Goal: Task Accomplishment & Management: Complete application form

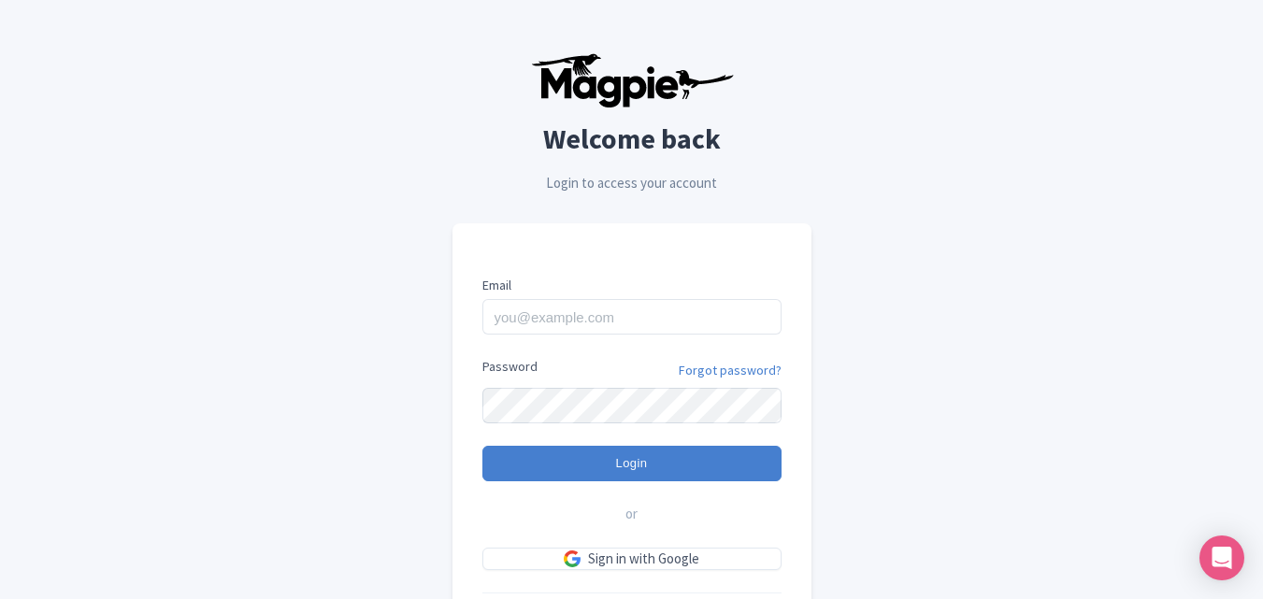
scroll to position [131, 0]
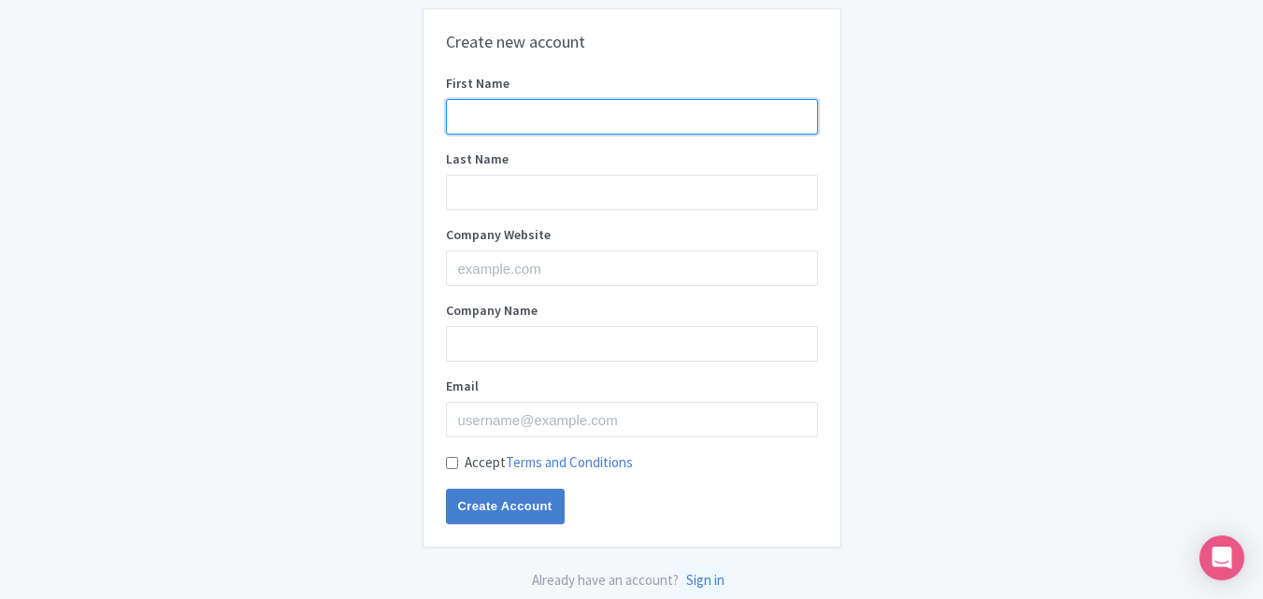
click at [489, 108] on input "First Name" at bounding box center [632, 117] width 372 height 36
type input "arslan"
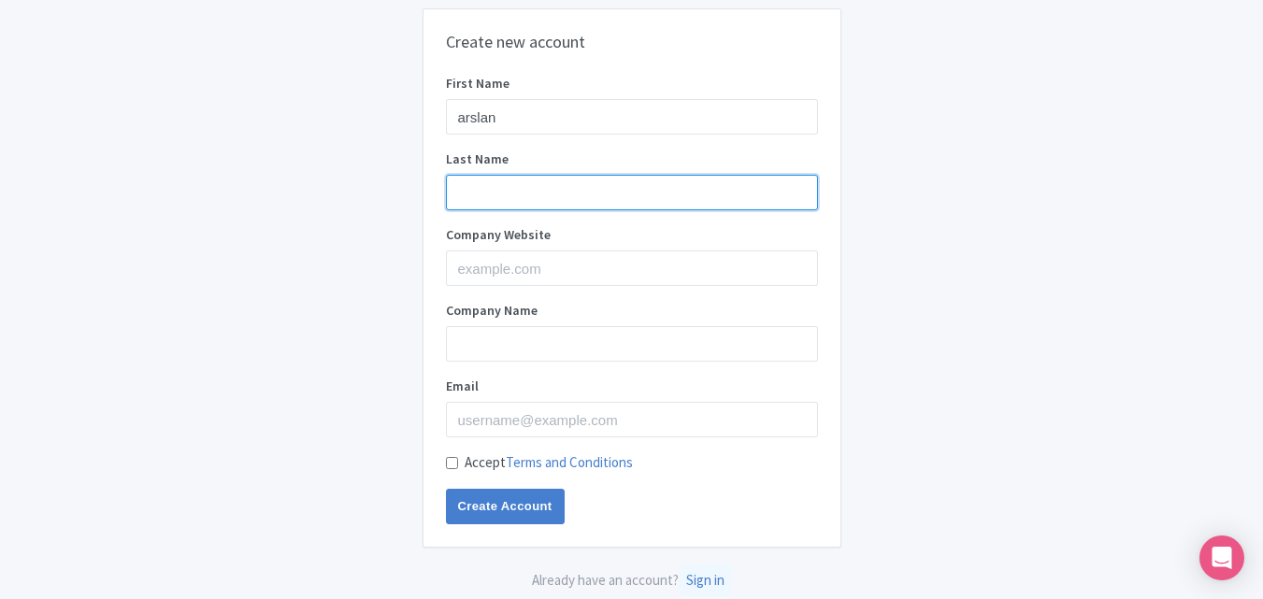
type input "uttra"
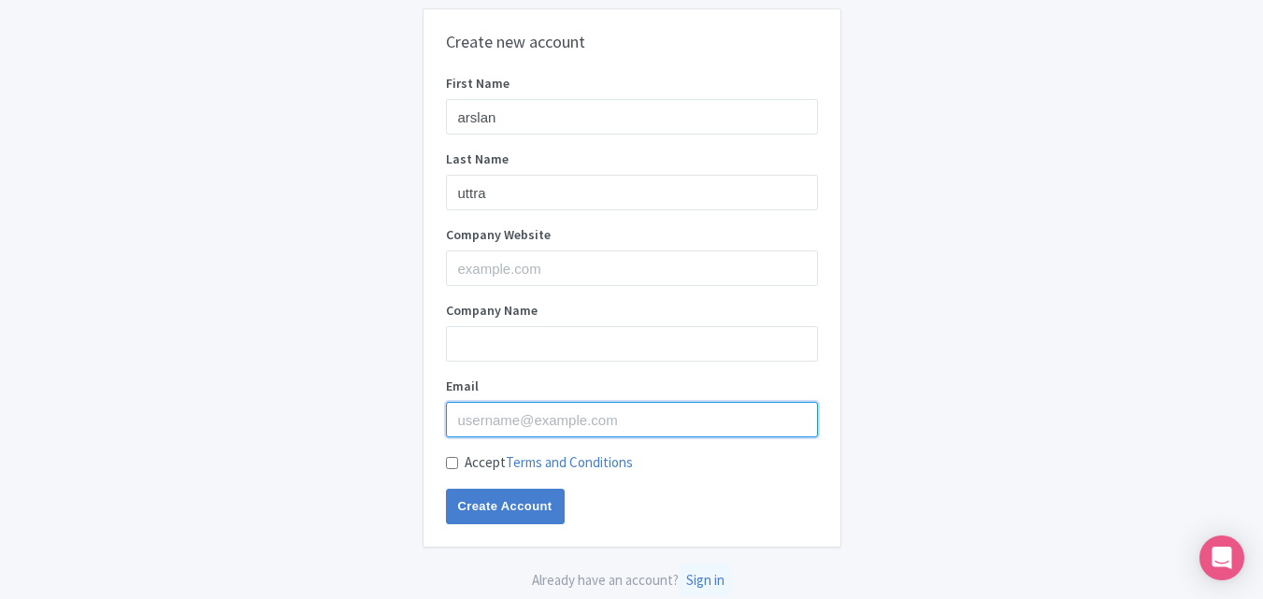
type input "[EMAIL_ADDRESS][DOMAIN_NAME]"
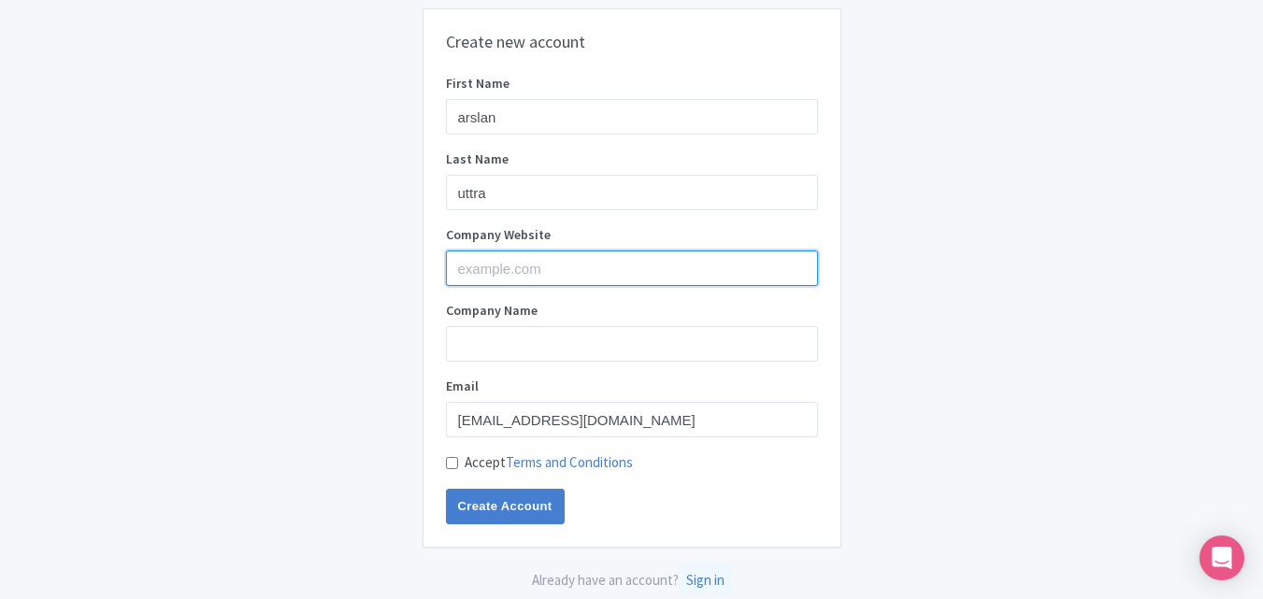
click at [483, 276] on input "Company Website" at bounding box center [632, 269] width 372 height 36
paste input "https://writemynursing.com/"
type input "https://writemynursing.com/"
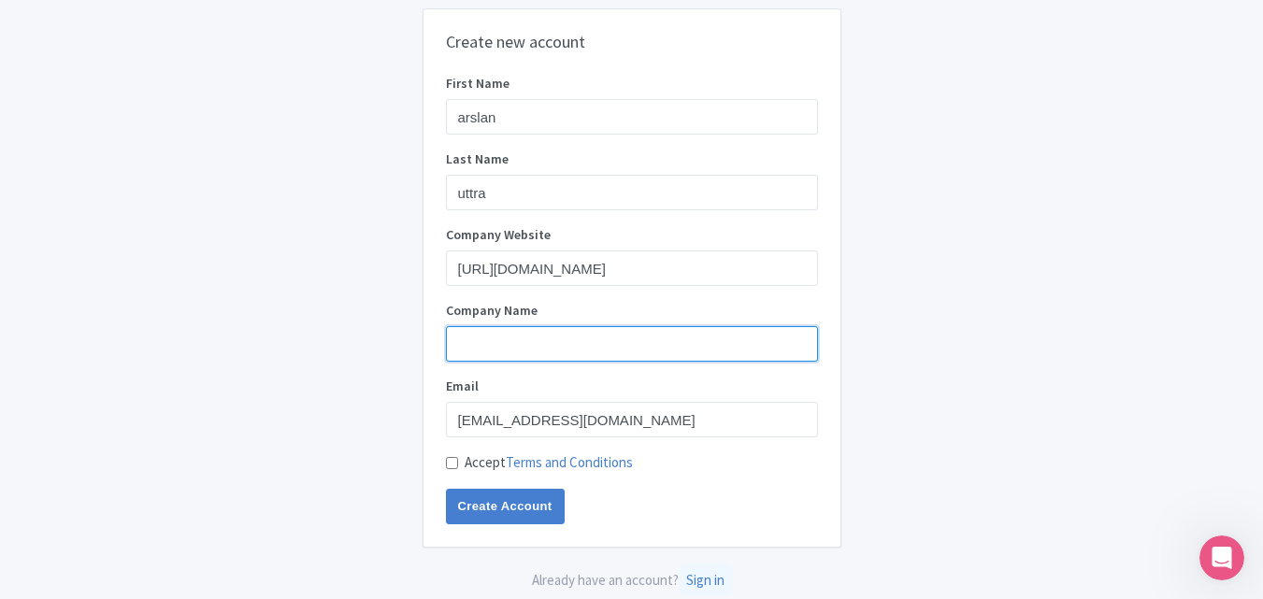
click at [478, 339] on input "Company Name" at bounding box center [632, 344] width 372 height 36
paste input "https://writemynursing.com/"
type input "h"
click at [489, 350] on input "Company Name" at bounding box center [632, 344] width 372 height 36
paste input "WriteMyNursing"
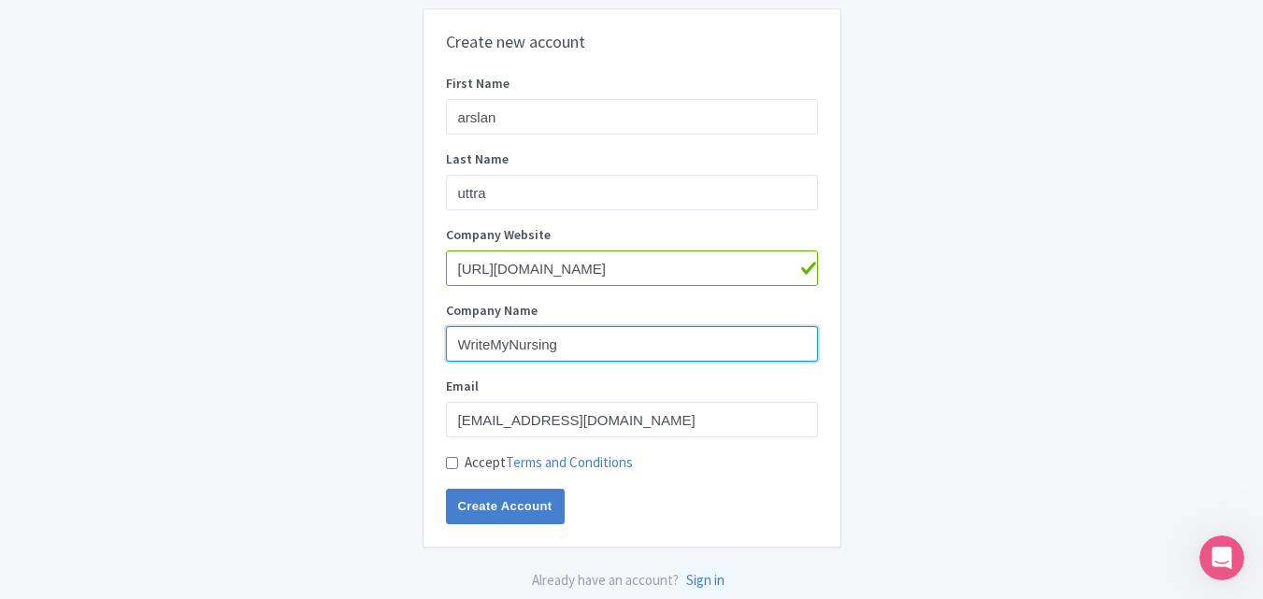
type input "WriteMyNursing"
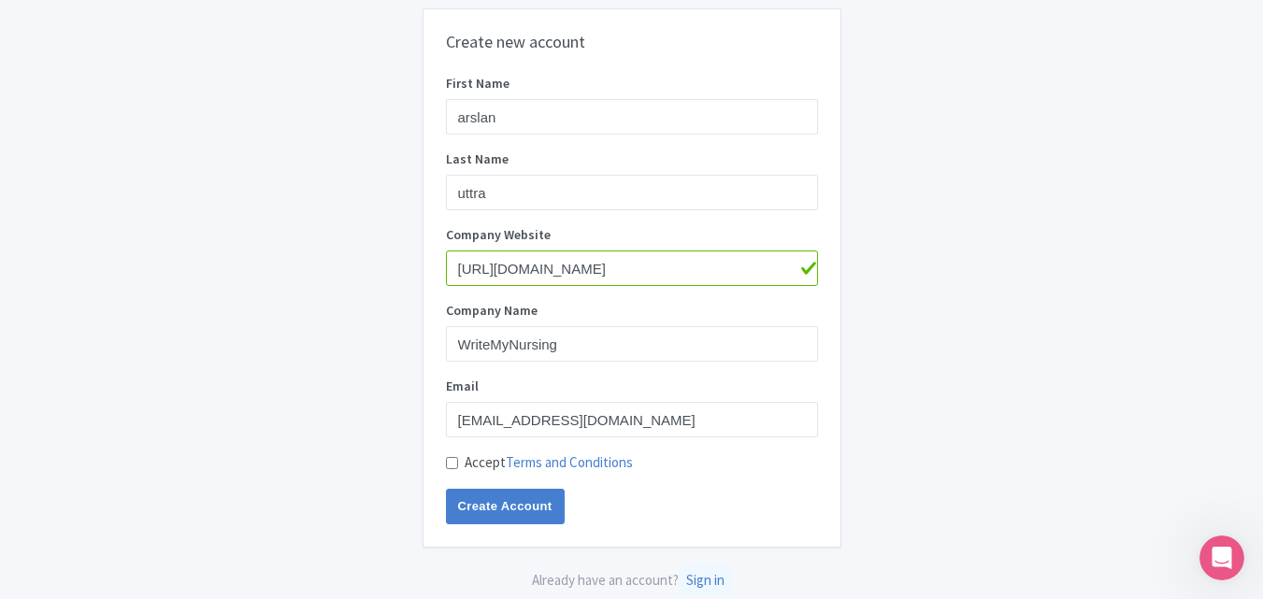
click at [889, 427] on div "Create new account First Name arslan Last Name uttra Company Website https://wr…" at bounding box center [632, 300] width 1197 height 598
click at [454, 463] on input "Accept Terms and Conditions" at bounding box center [452, 463] width 12 height 12
checkbox input "true"
click at [461, 495] on input "Create Account" at bounding box center [505, 507] width 119 height 36
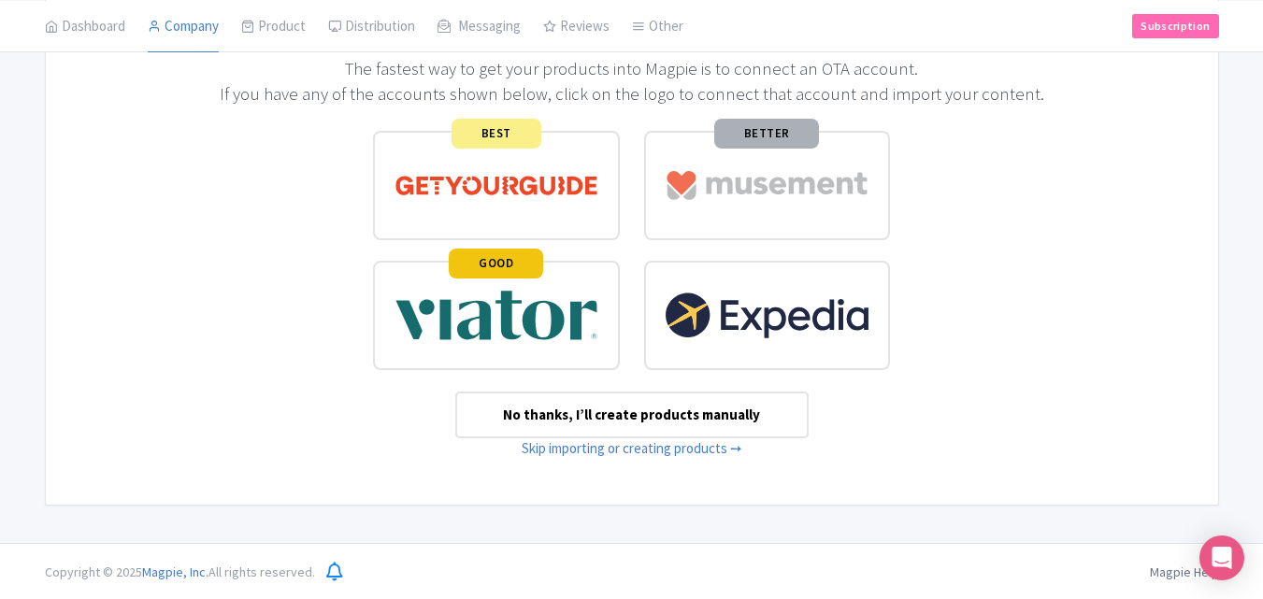
scroll to position [178, 0]
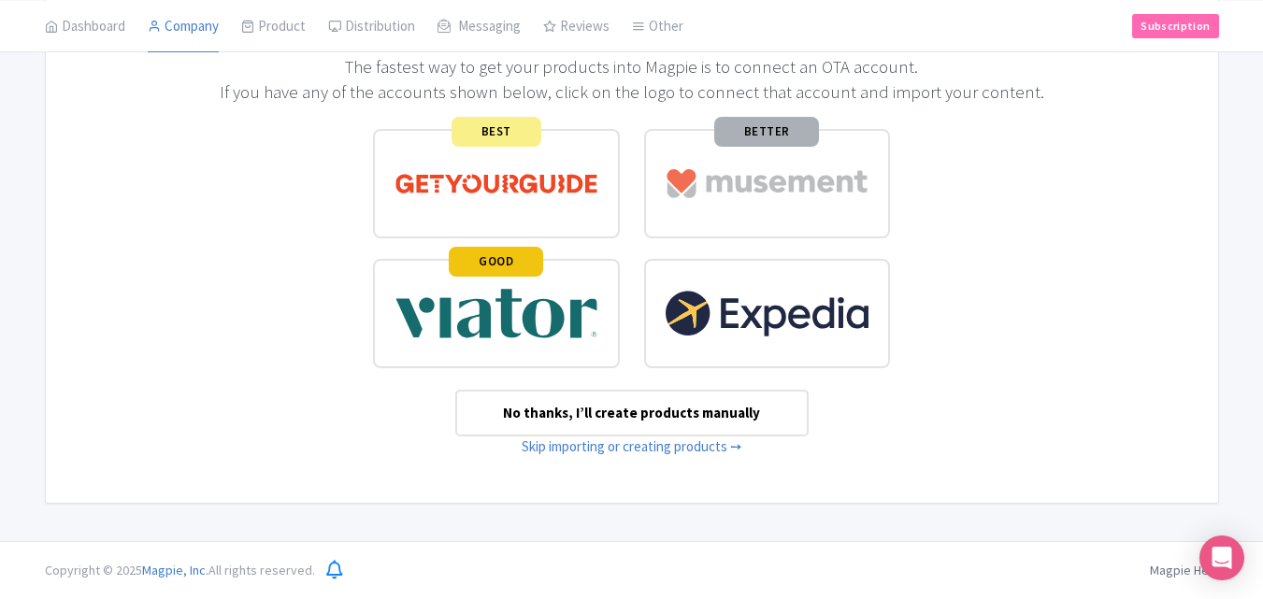
click at [675, 405] on div "No thanks, I’ll create products manually" at bounding box center [631, 414] width 353 height 48
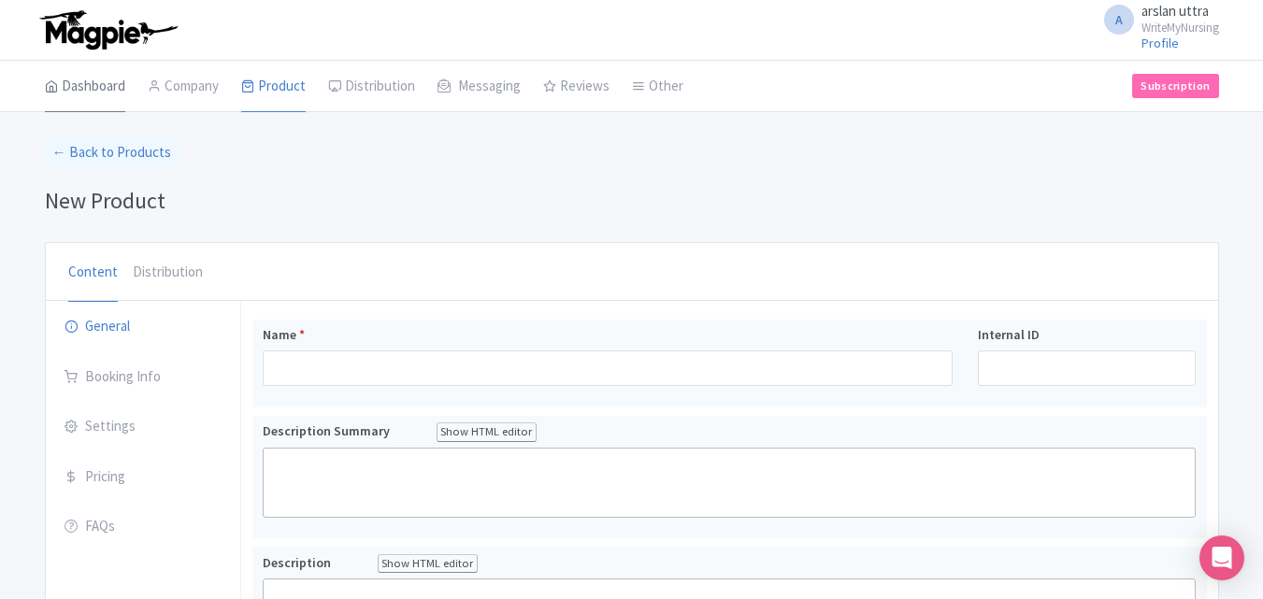
click at [106, 81] on link "Dashboard" at bounding box center [85, 87] width 80 height 52
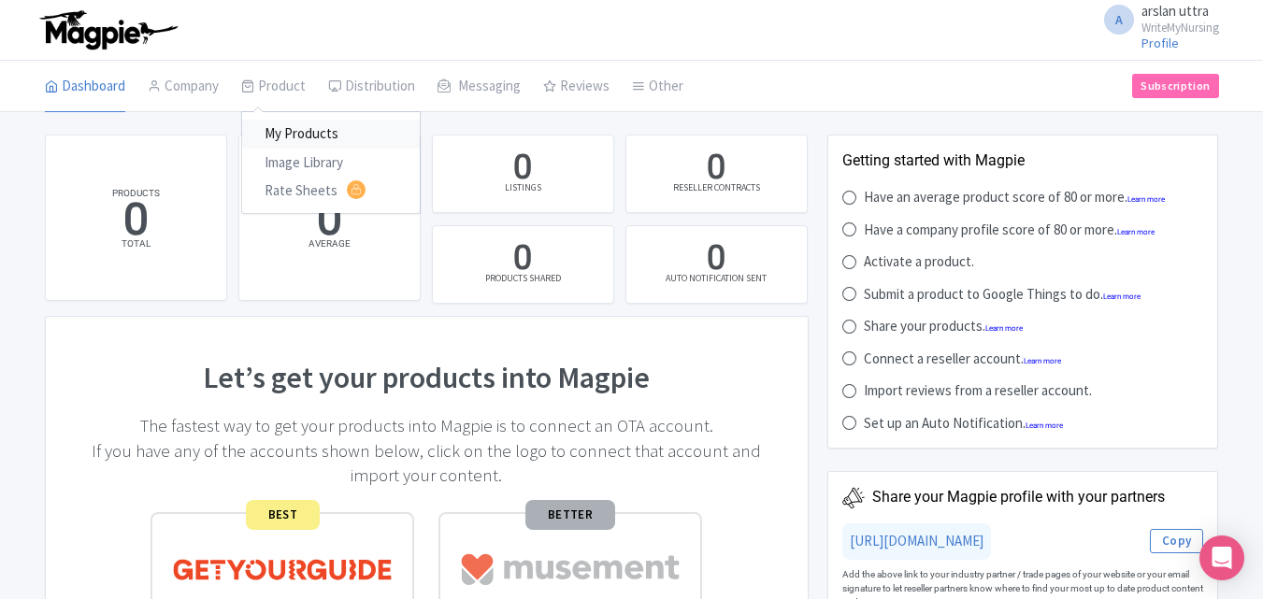
click at [314, 128] on link "My Products" at bounding box center [331, 134] width 178 height 29
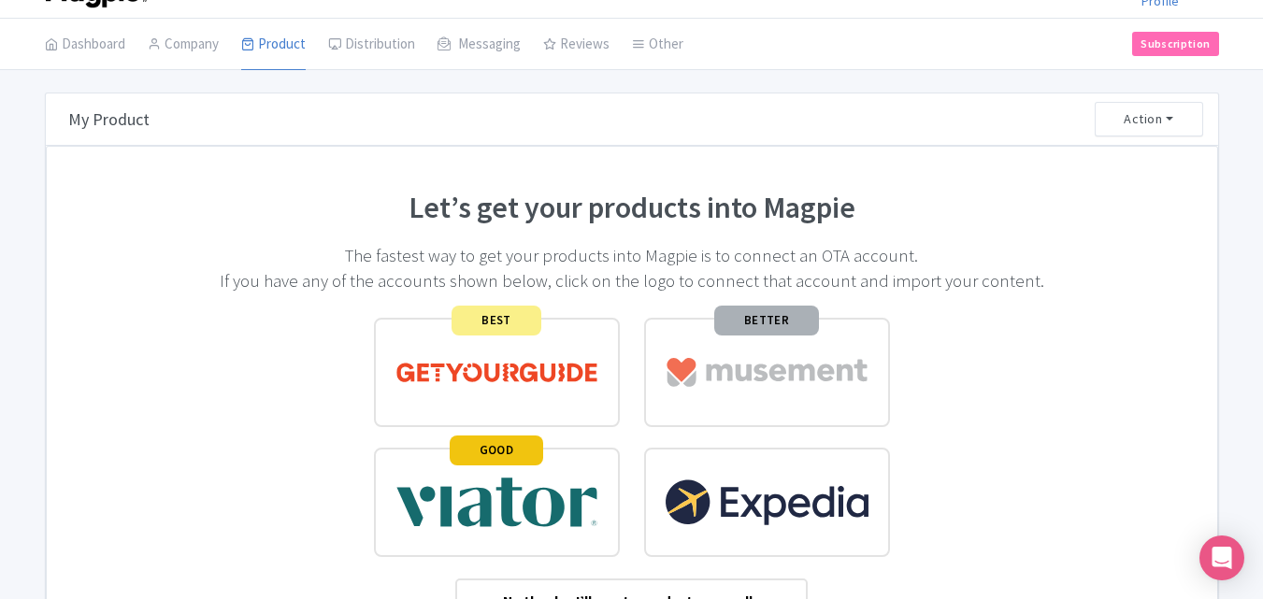
scroll to position [23, 0]
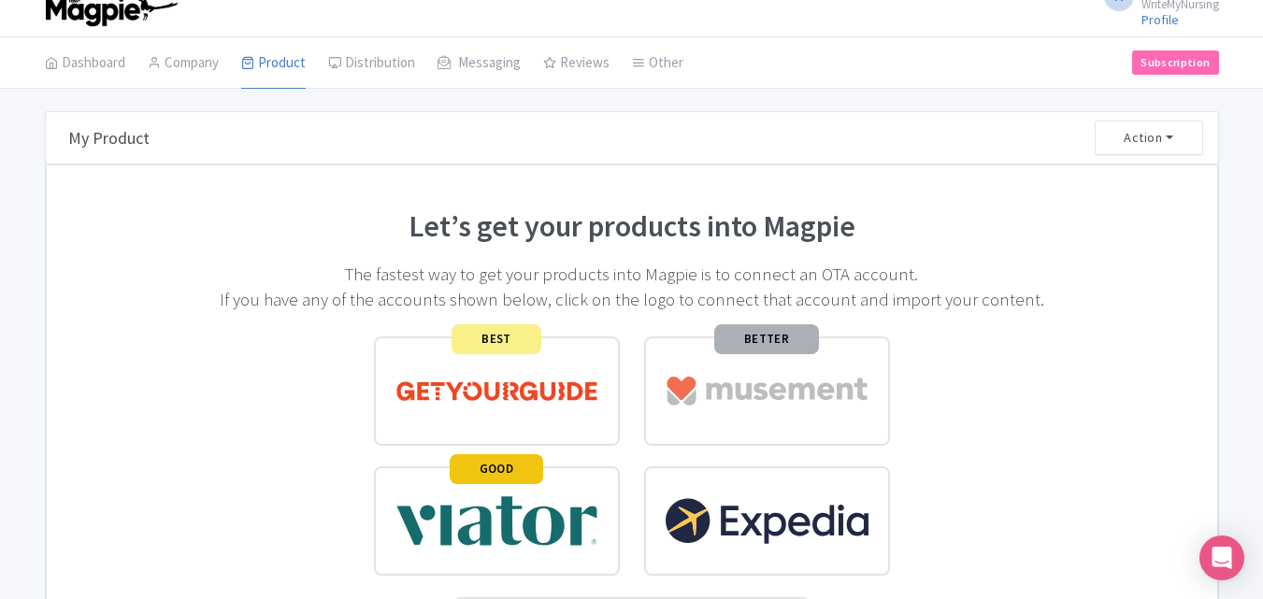
click at [749, 333] on span "BETTER" at bounding box center [766, 339] width 105 height 30
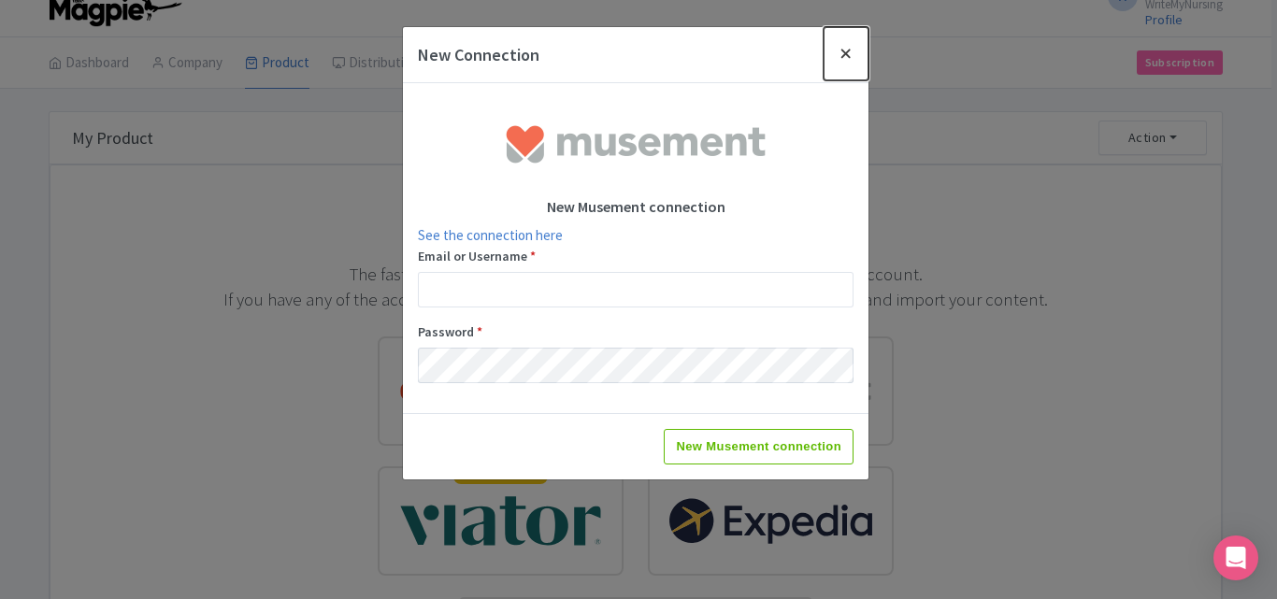
click at [843, 54] on button "Close" at bounding box center [846, 53] width 45 height 53
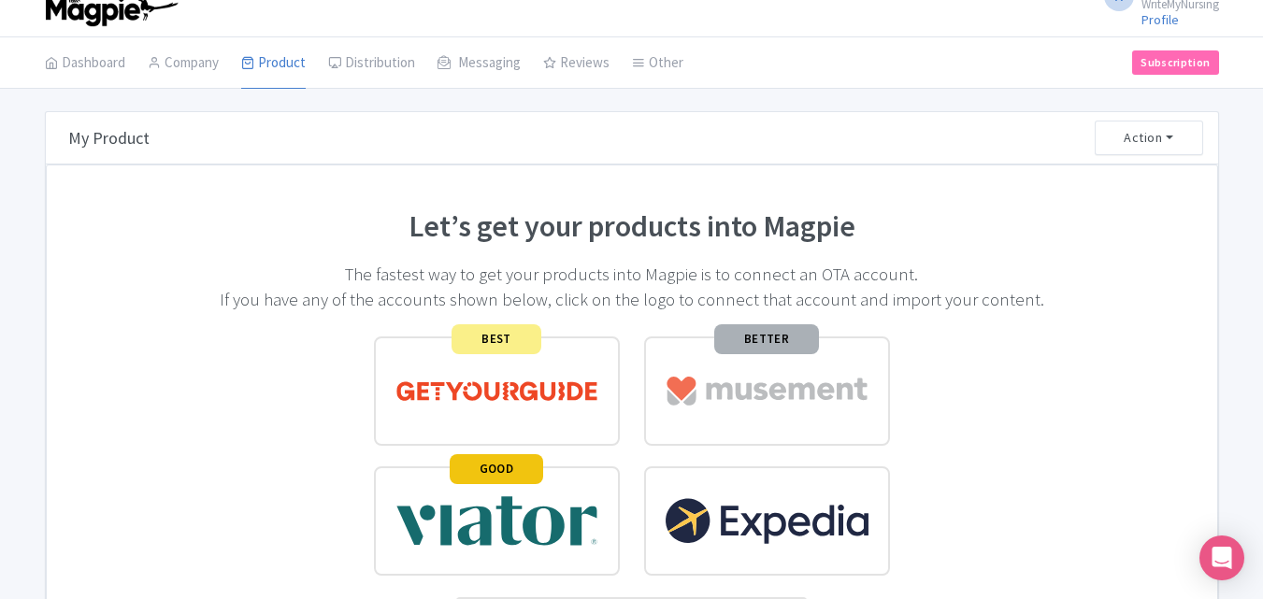
scroll to position [0, 0]
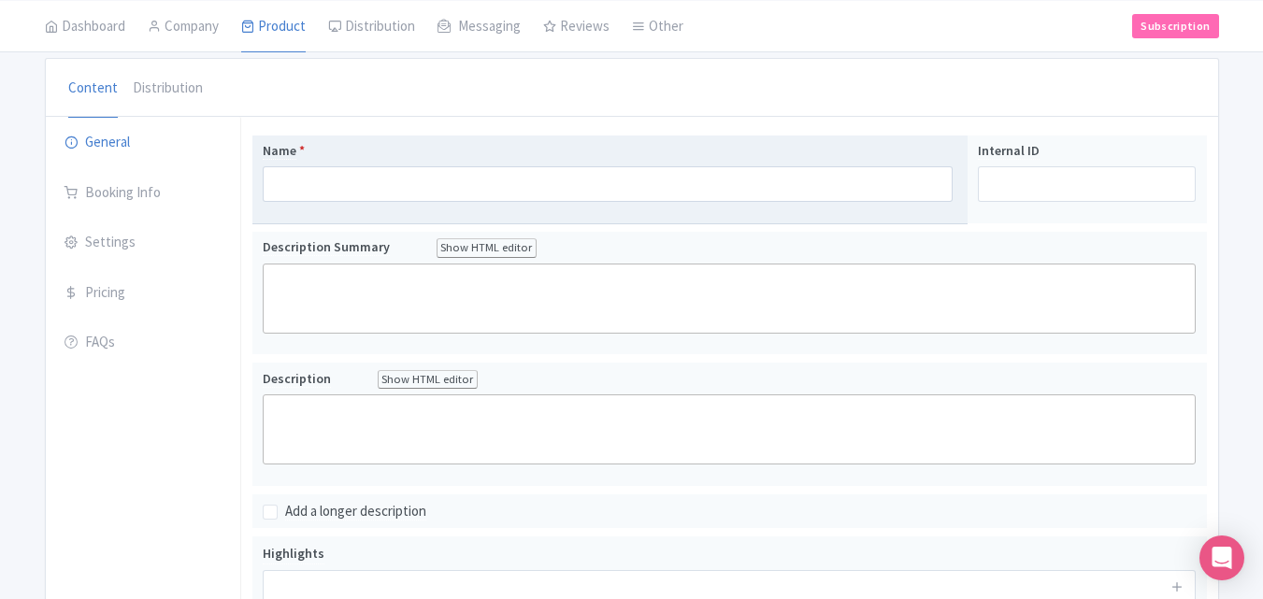
scroll to position [187, 0]
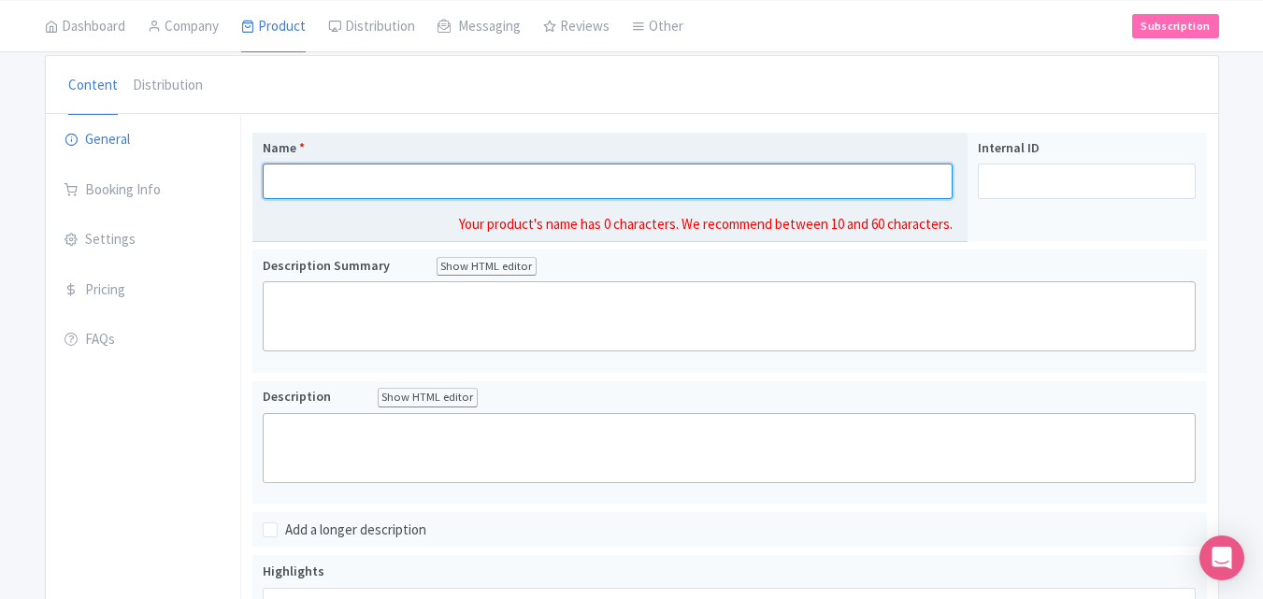
click at [344, 184] on input "Name *" at bounding box center [608, 182] width 691 height 36
click at [302, 193] on input "Name *" at bounding box center [608, 182] width 691 height 36
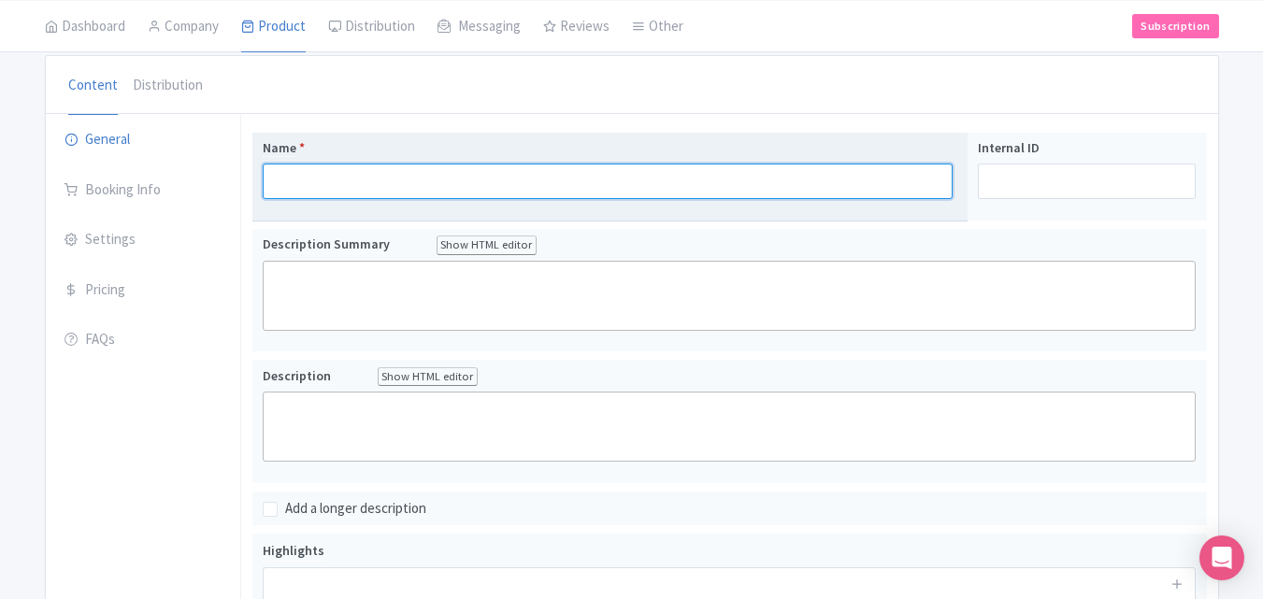
click at [326, 172] on input "Name *" at bounding box center [608, 182] width 691 height 36
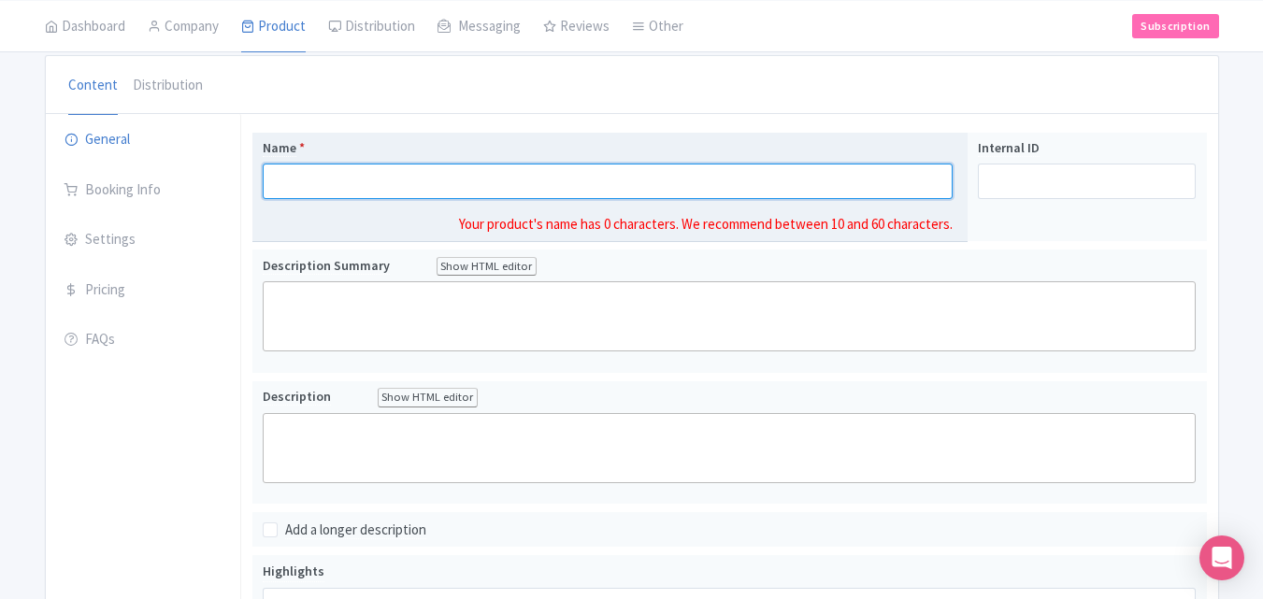
paste input "WriteMyNursing"
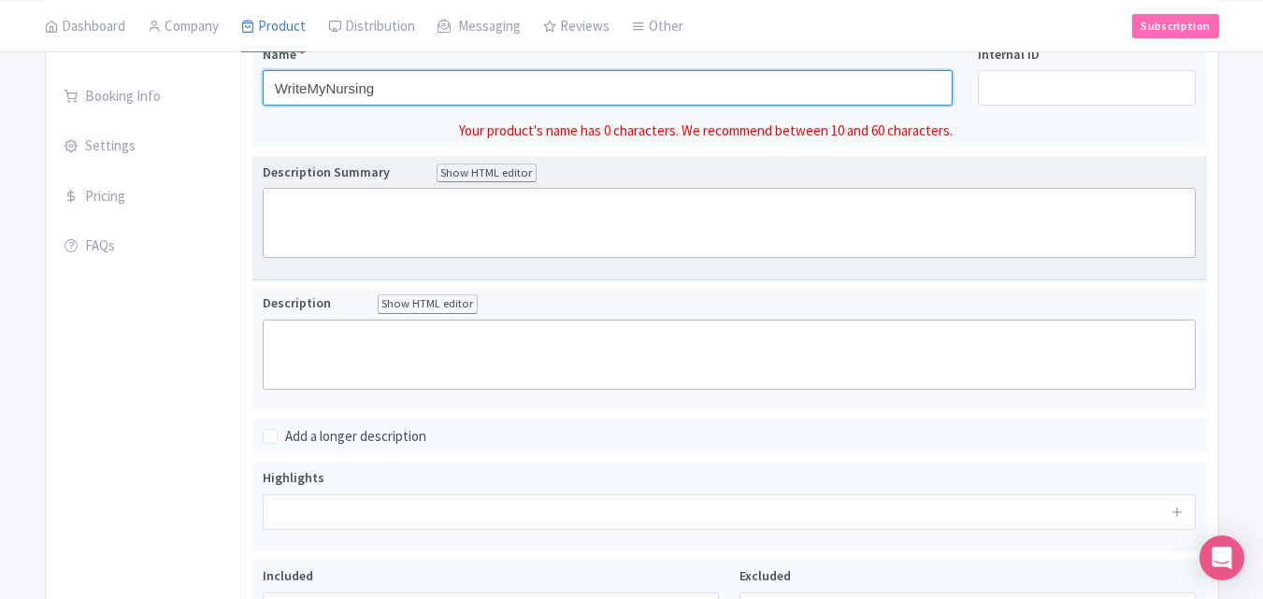
type input "WriteMyNursing"
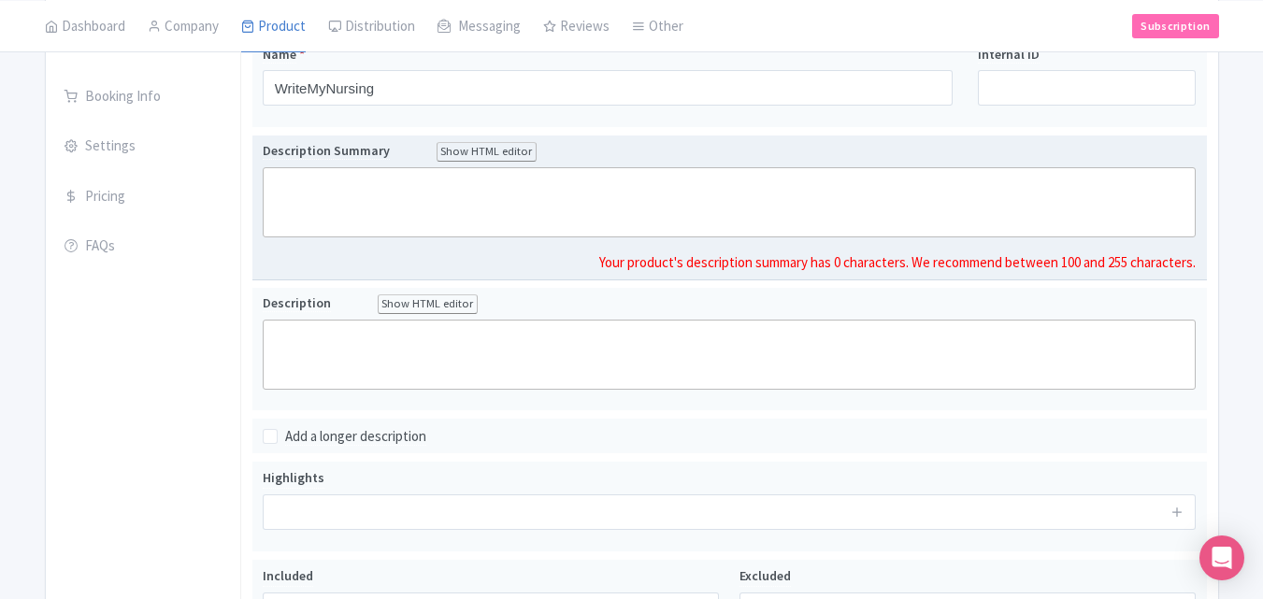
scroll to position [260, 0]
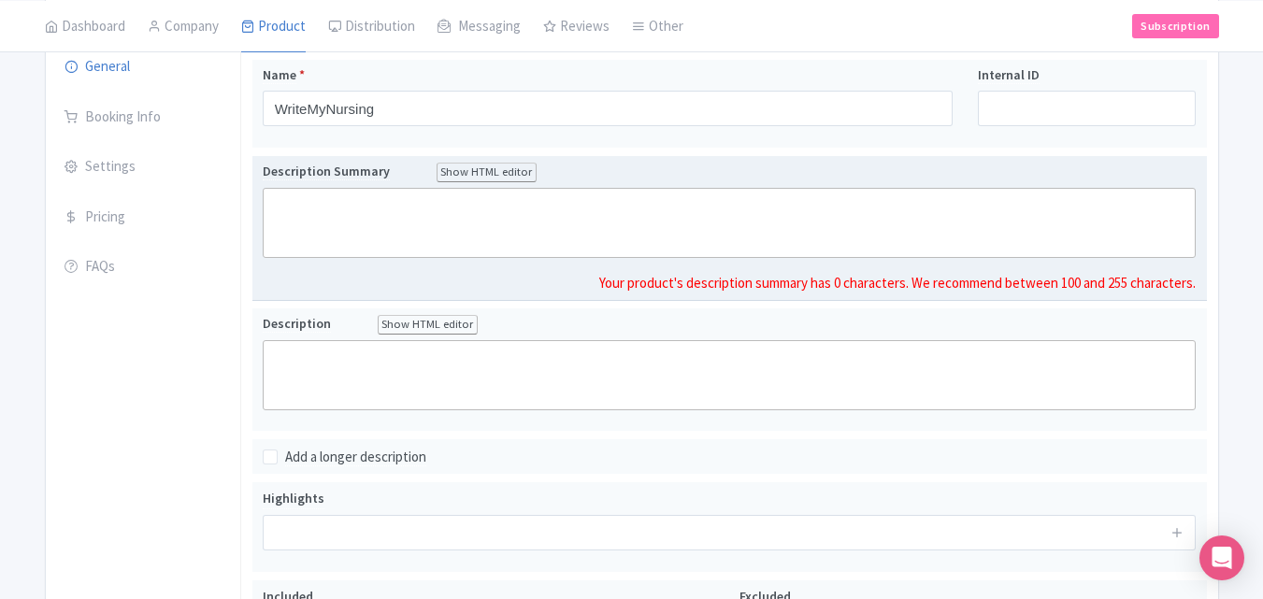
click at [301, 210] on trix-editor at bounding box center [730, 223] width 934 height 70
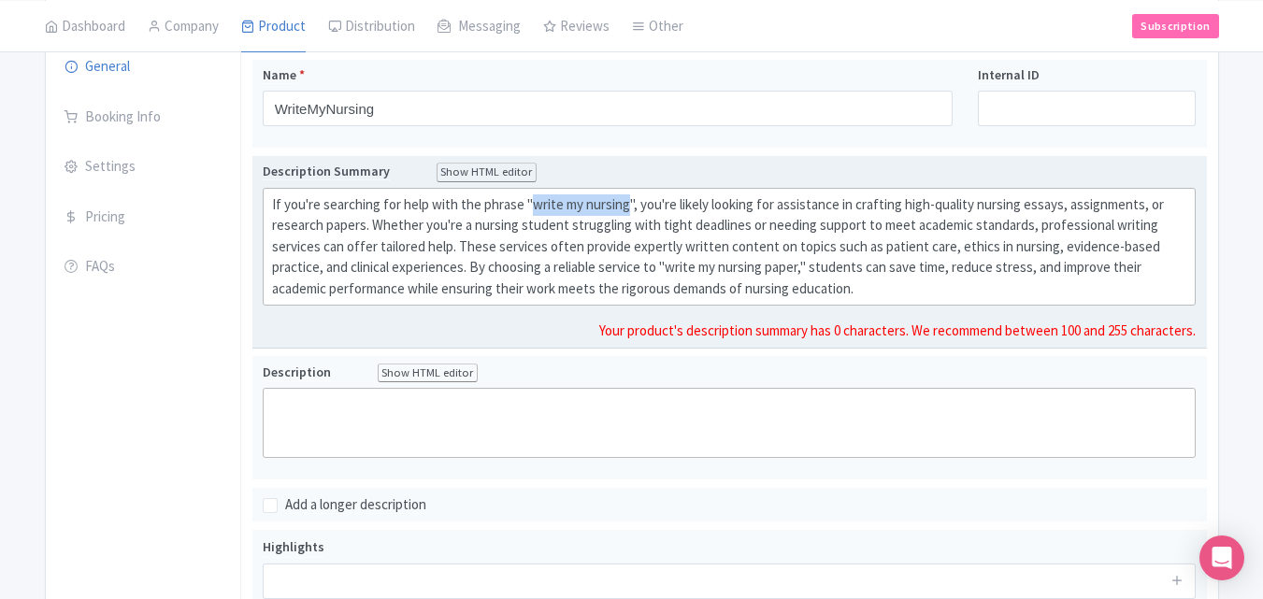
drag, startPoint x: 625, startPoint y: 206, endPoint x: 533, endPoint y: 207, distance: 91.6
click at [533, 207] on div "If you're searching for help with the phrase "write my nursing", you're likely …" at bounding box center [729, 247] width 915 height 106
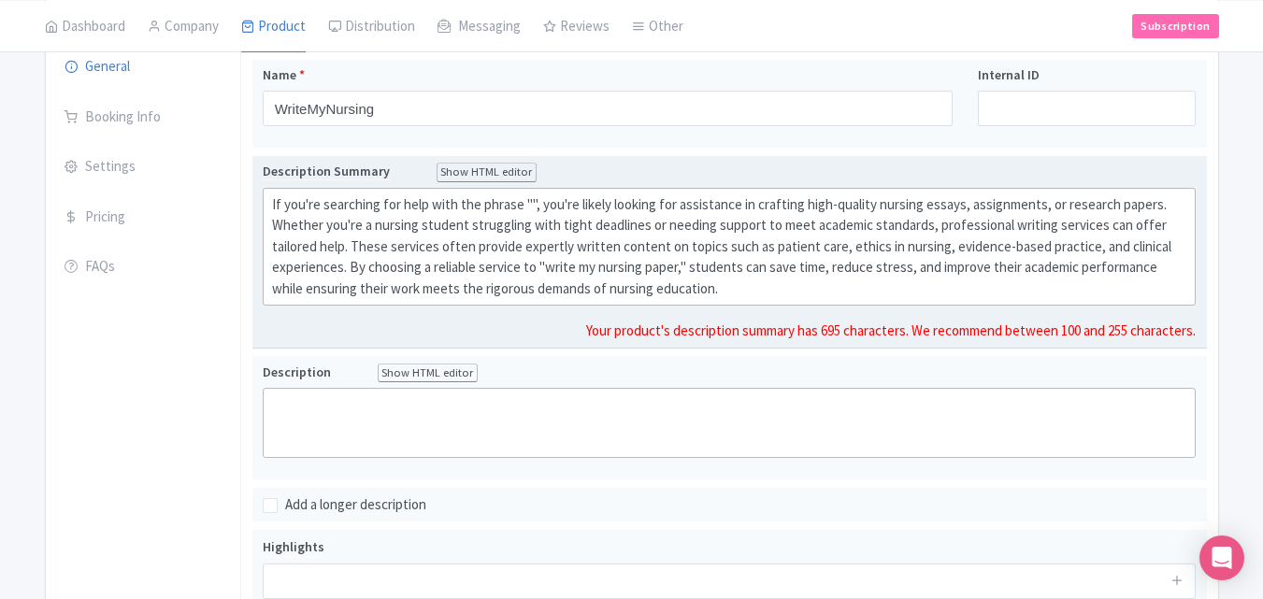
paste trix-editor "<div>If you're searching for help with the phrase "&lt;a href="<a href="https:/…"
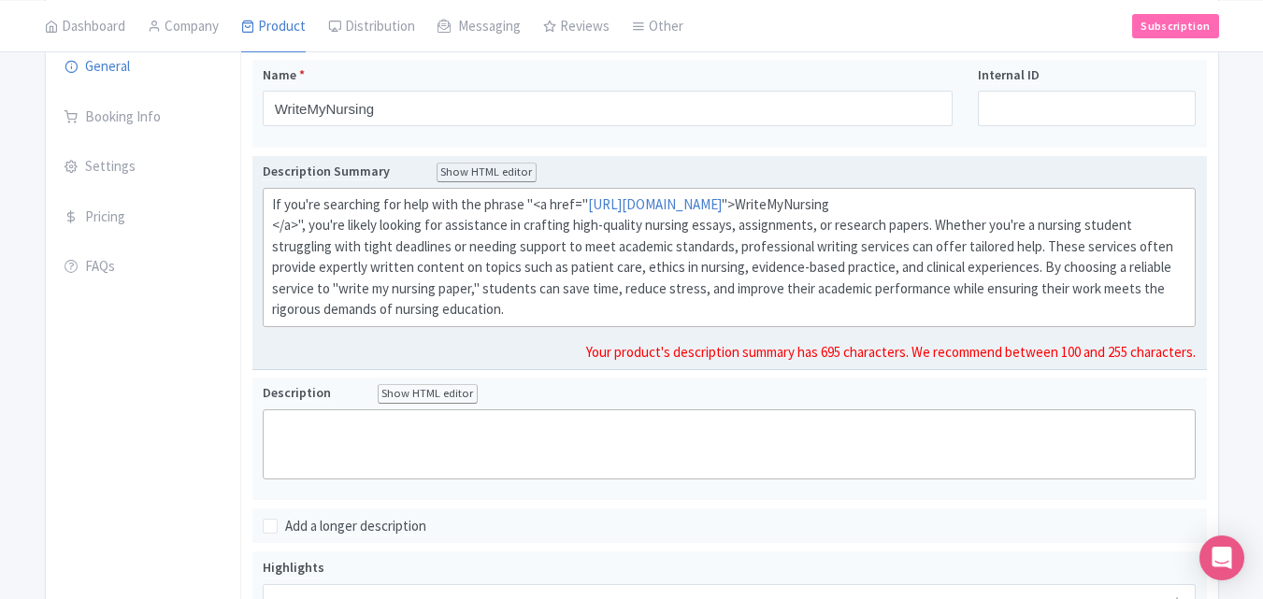
click at [511, 309] on div "If you're searching for help with the phrase "<a href=" https://writemynursing.…" at bounding box center [729, 257] width 915 height 126
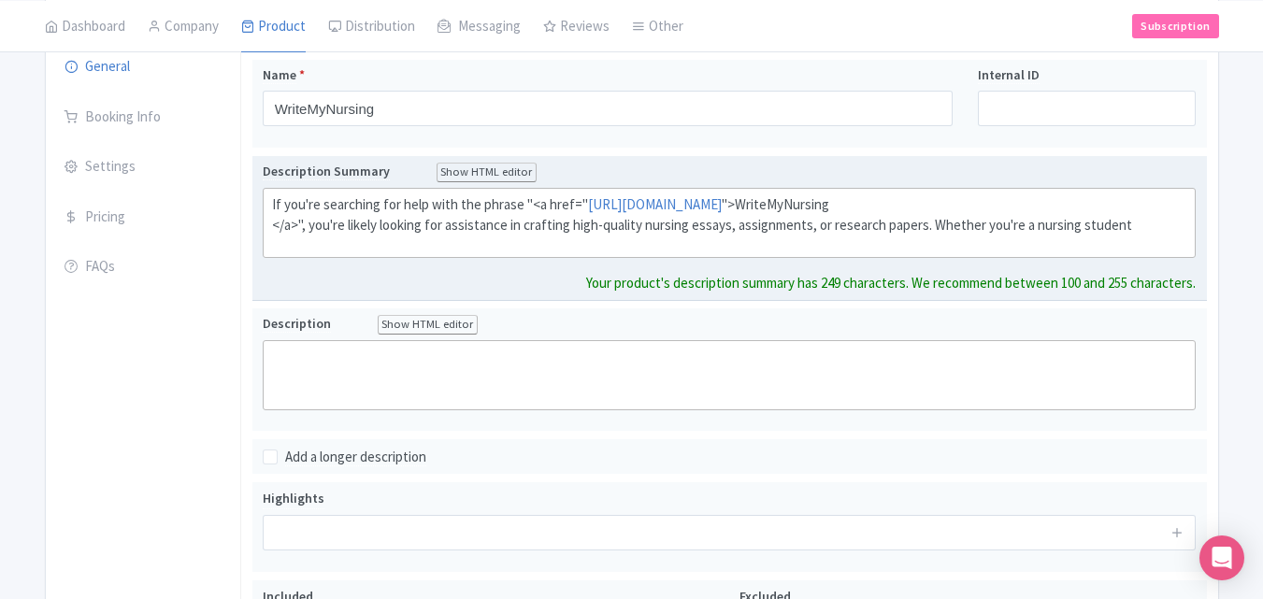
type trix-editor "<div>If you're searching for help with the phrase "&lt;a href="<a href="https:/…"
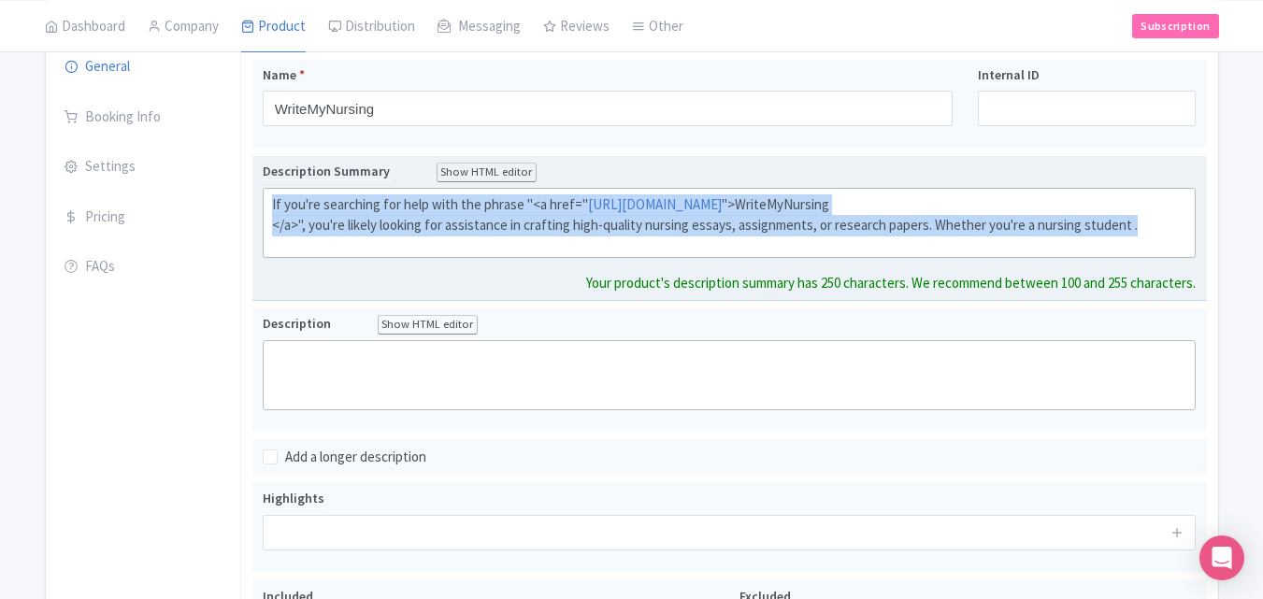
drag, startPoint x: 271, startPoint y: 202, endPoint x: 1161, endPoint y: 260, distance: 892.1
click at [1161, 260] on div "Description Summary Show HTML editor Bold Italic Strikethrough Link Heading Quo…" at bounding box center [730, 228] width 934 height 132
copy div "If you're searching for help with the phrase "<a href=" https://writemynursing.…"
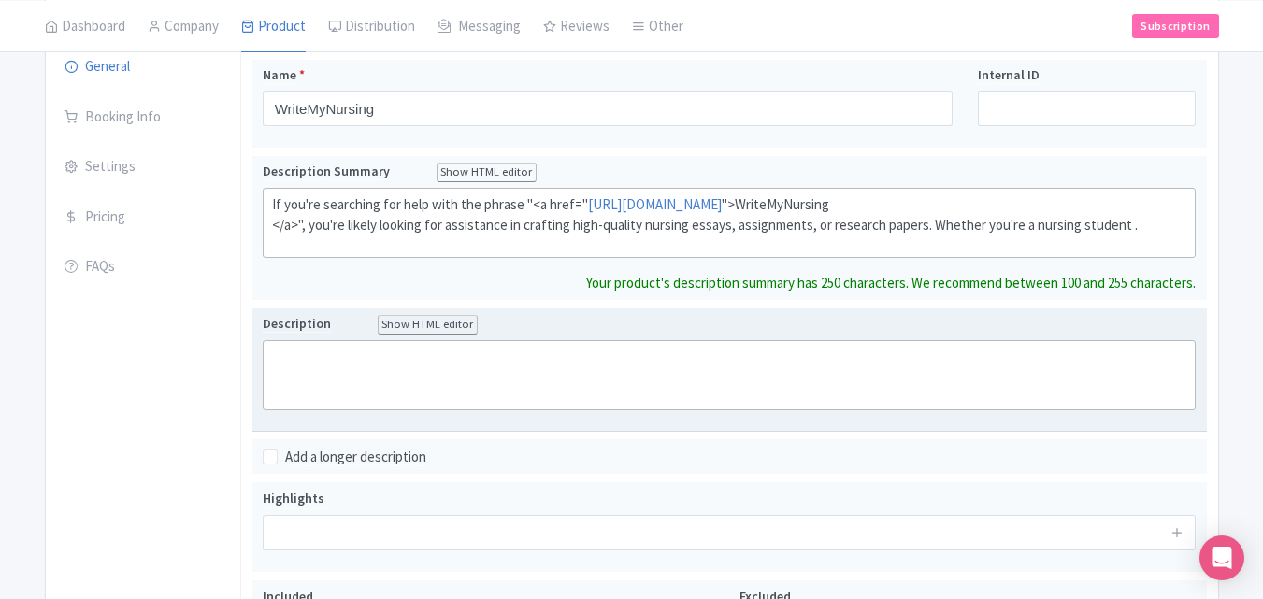
click at [300, 361] on trix-editor at bounding box center [730, 375] width 934 height 70
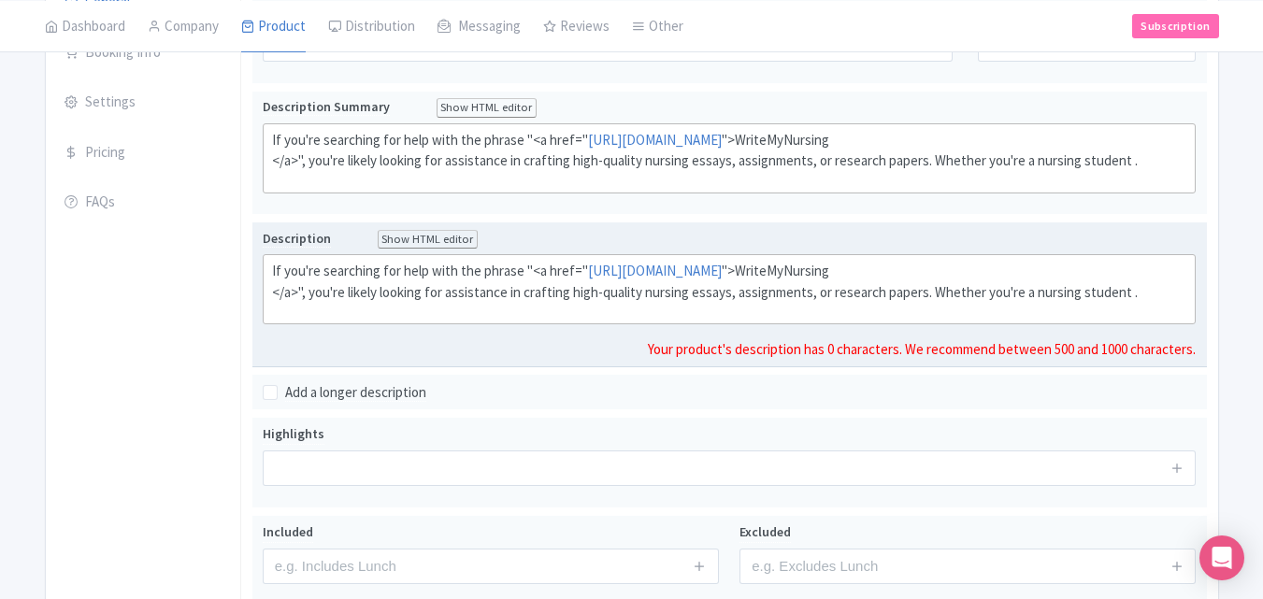
scroll to position [353, 0]
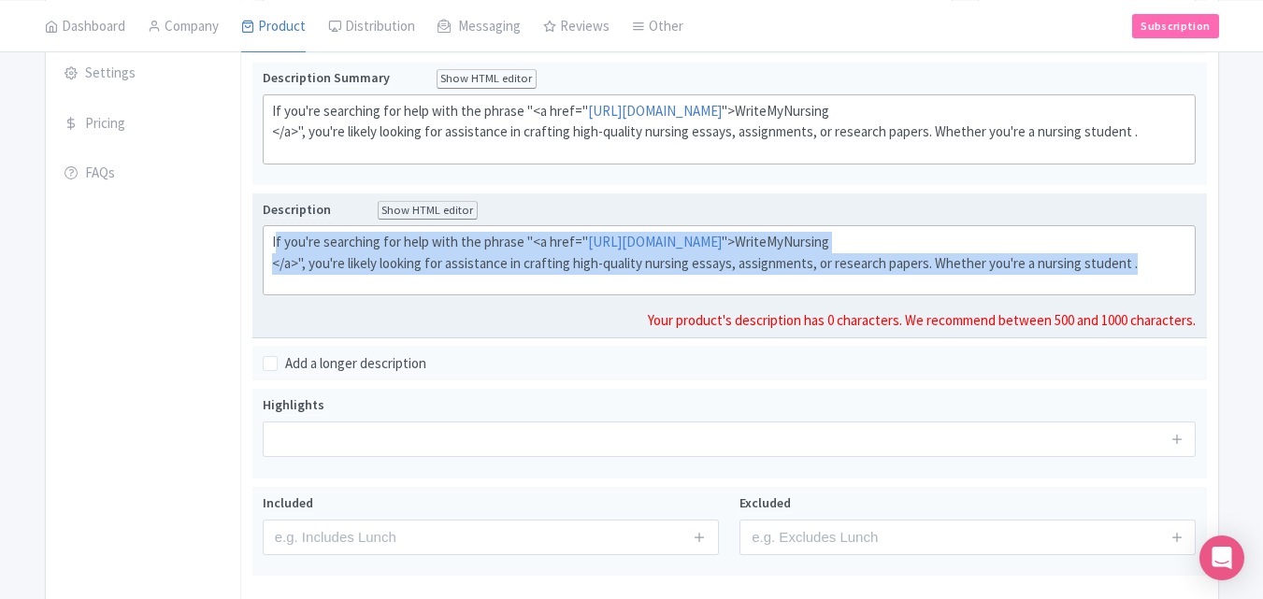
drag, startPoint x: 376, startPoint y: 260, endPoint x: 1205, endPoint y: 294, distance: 830.1
click at [1205, 294] on div "Description Show HTML editor Bold Italic Strikethrough Link Heading Quote Code …" at bounding box center [729, 266] width 955 height 145
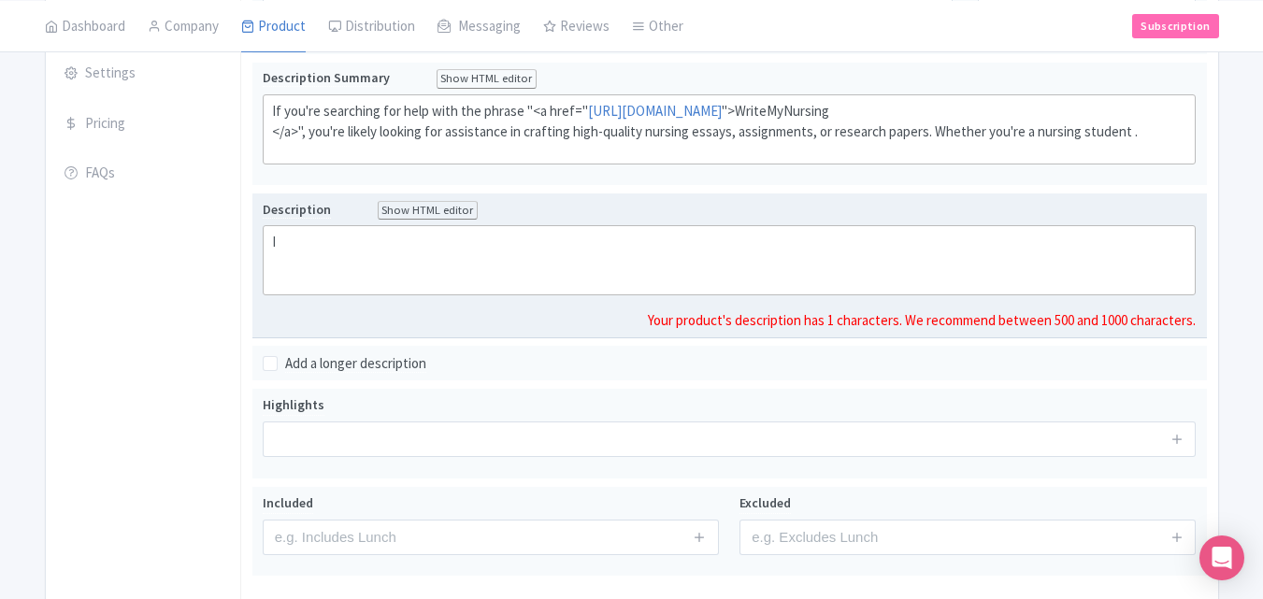
type trix-editor "<div>I</div>"
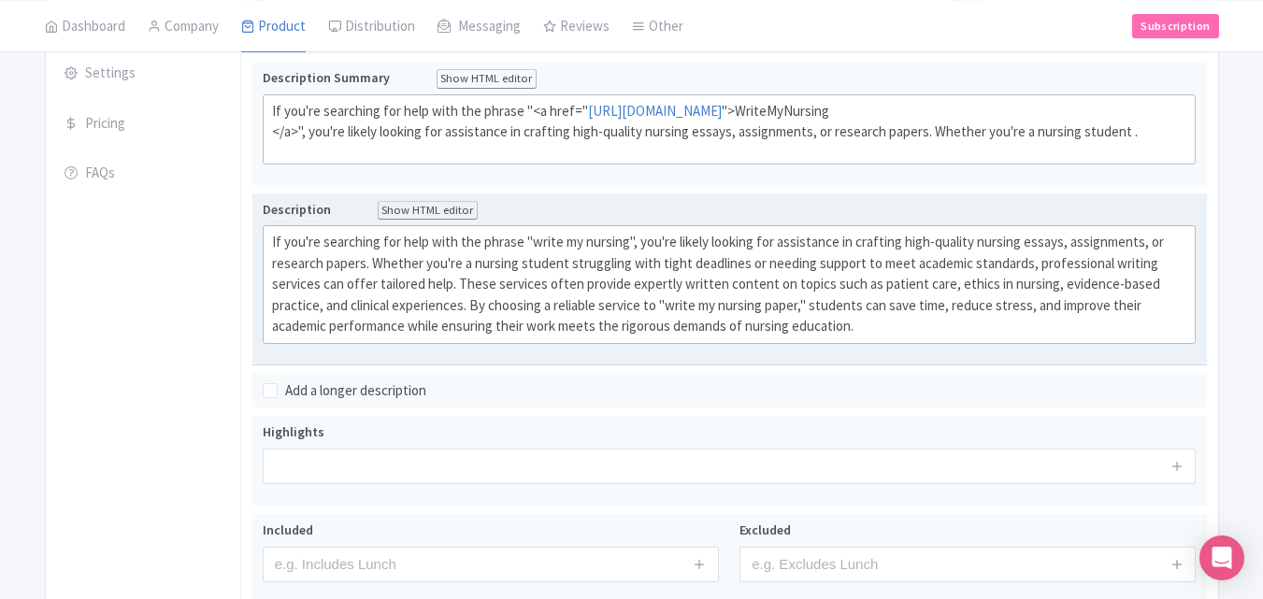
click at [612, 369] on div "Name * WriteMyNursing Your product's name has 0 characters. We recommend betwee…" at bounding box center [729, 236] width 955 height 540
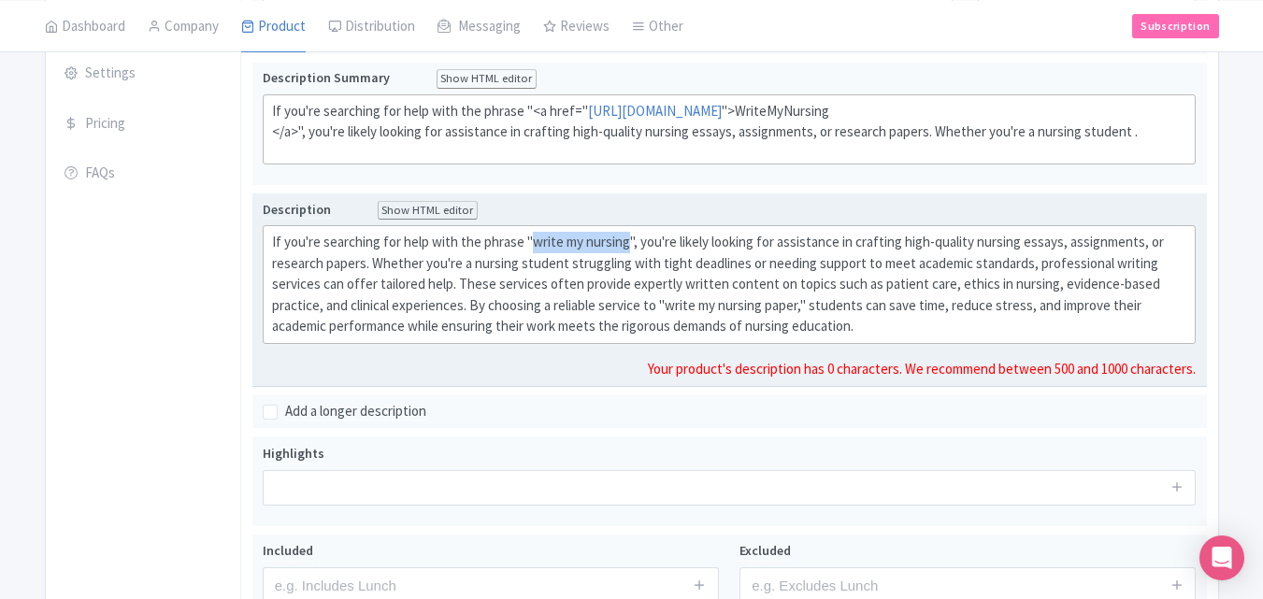
drag, startPoint x: 625, startPoint y: 246, endPoint x: 532, endPoint y: 242, distance: 92.6
click at [532, 242] on div "If you're searching for help with the phrase "write my nursing", you're likely …" at bounding box center [729, 285] width 915 height 106
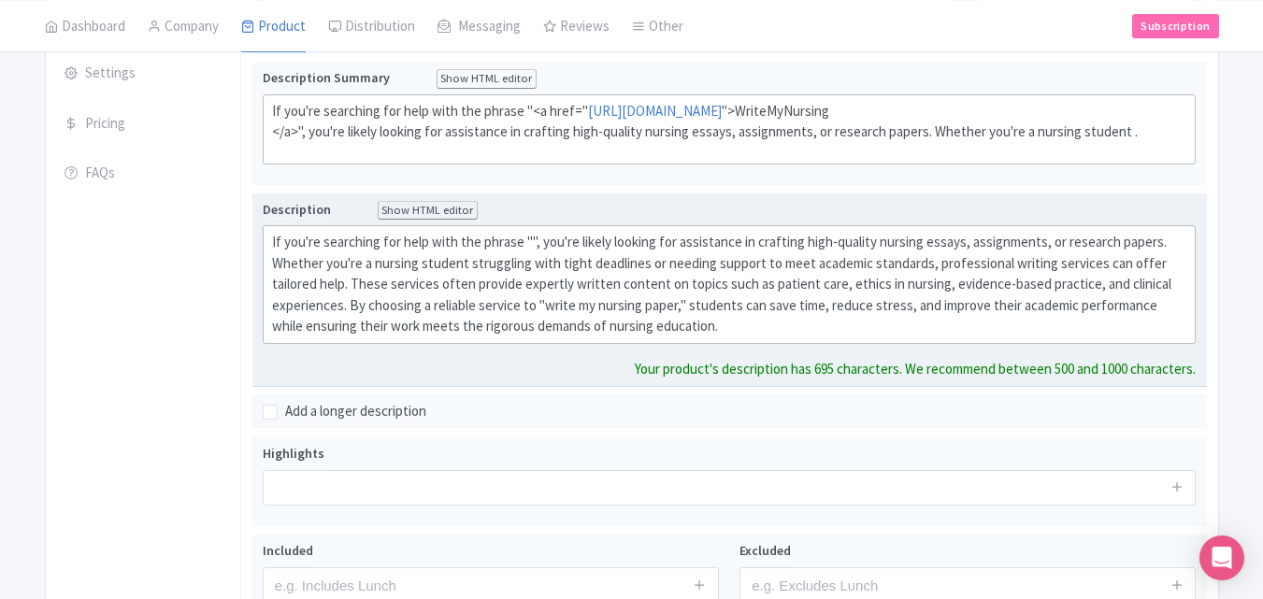
type trix-editor "<div>If you're searching for help with the phrase "", you're likely looking for…"
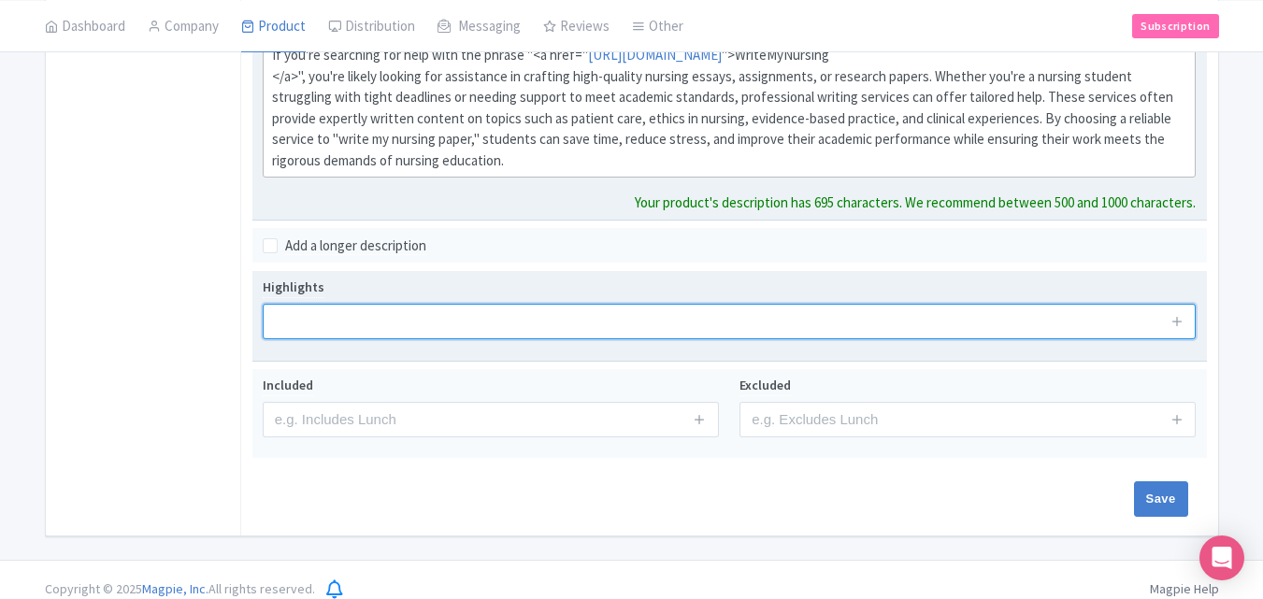
scroll to position [539, 0]
click at [423, 315] on input "text" at bounding box center [730, 324] width 934 height 36
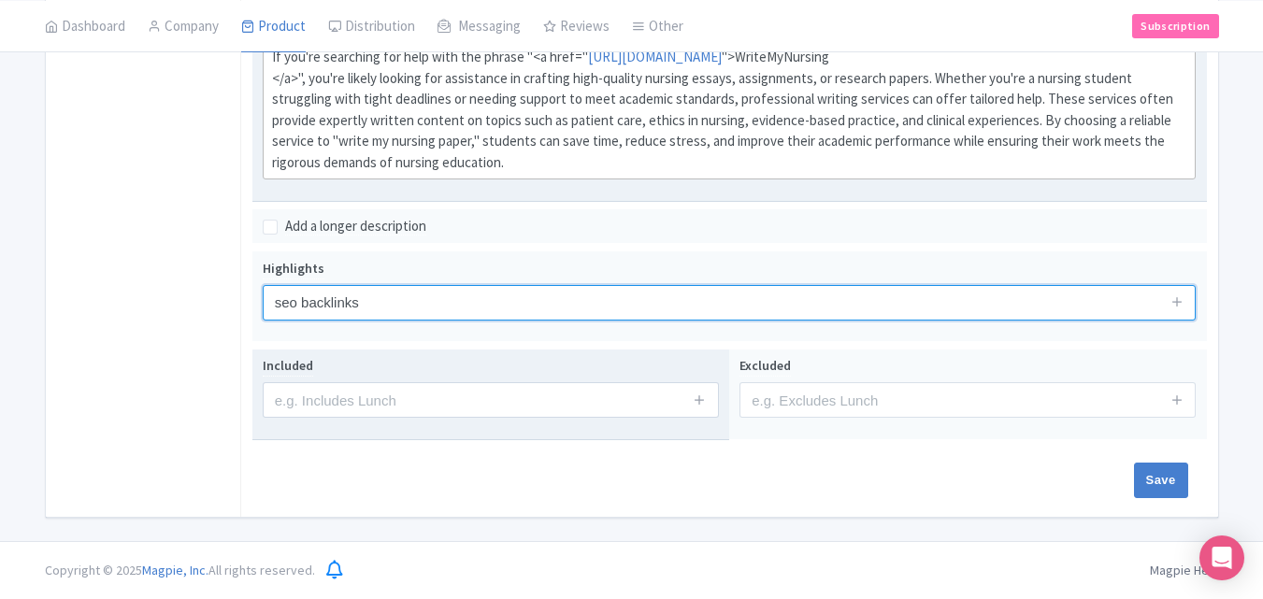
type input "seo backlinks"
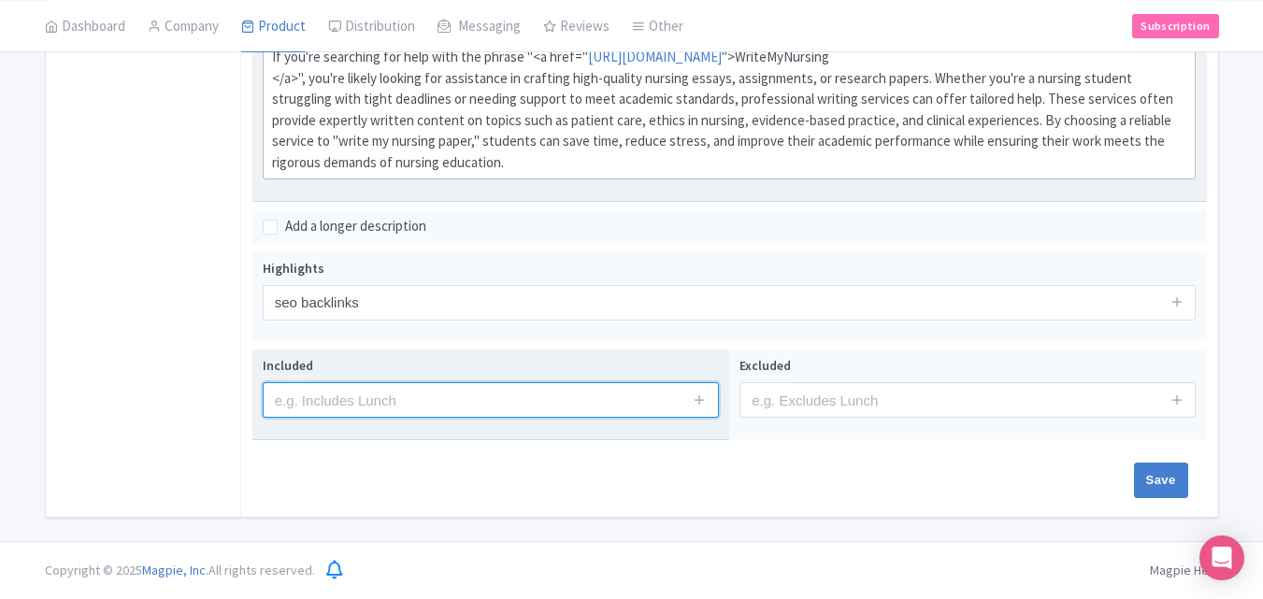
click at [357, 396] on input "text" at bounding box center [491, 400] width 456 height 36
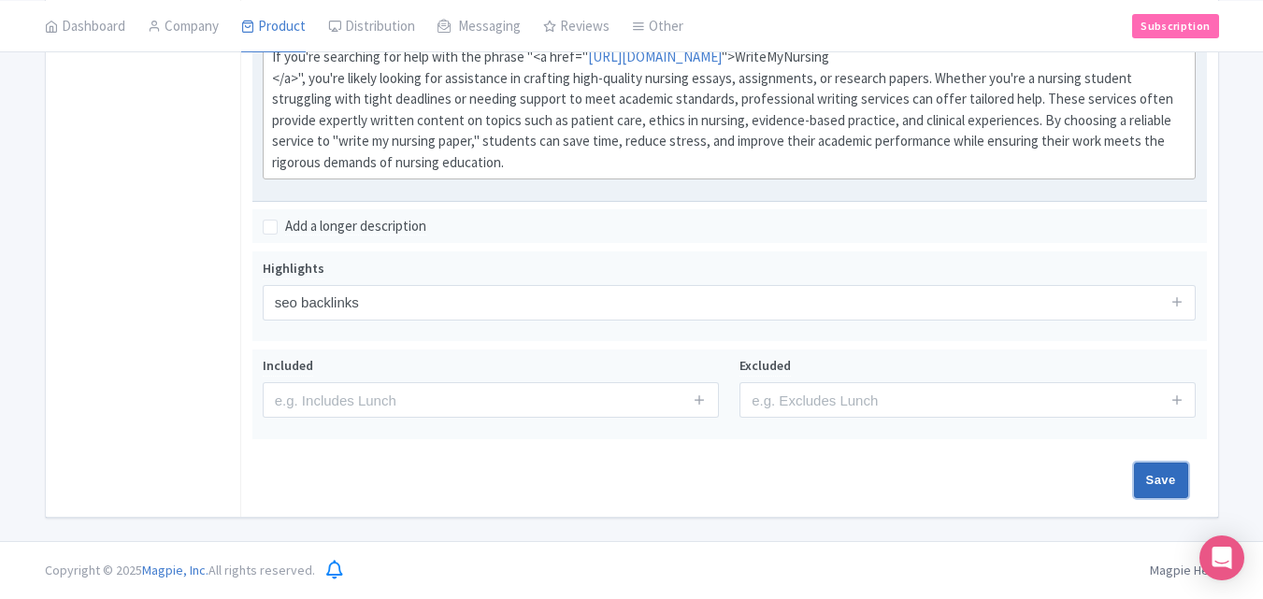
click at [1163, 483] on input "Save" at bounding box center [1161, 481] width 54 height 36
type input "Saving..."
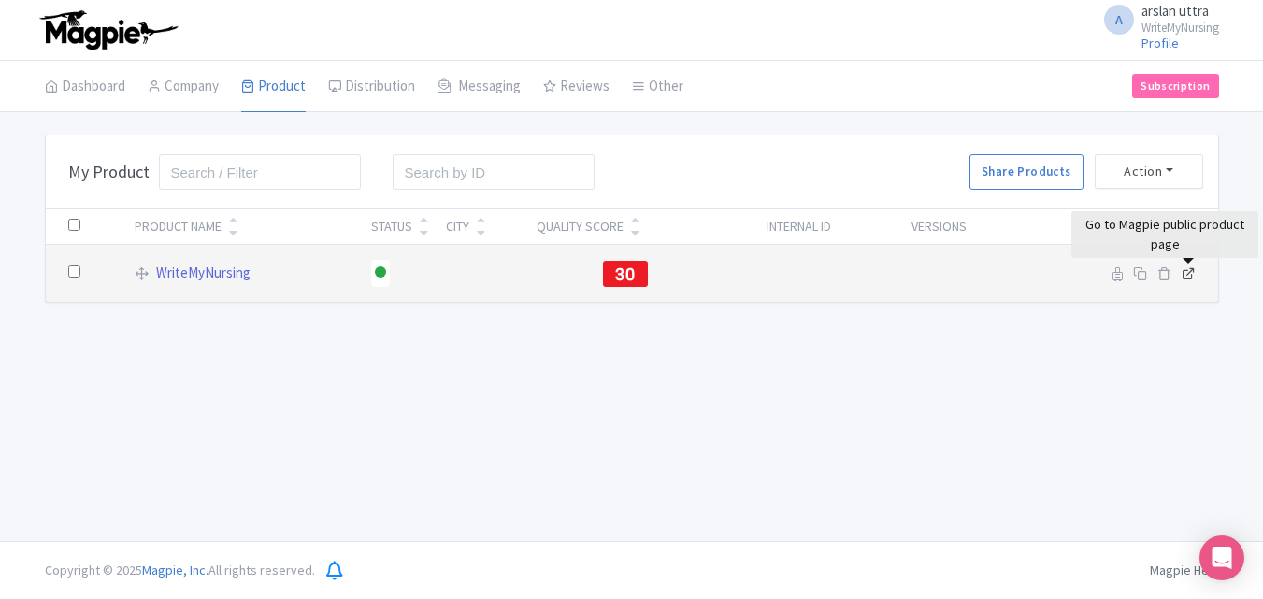
click at [1191, 272] on icon at bounding box center [1189, 273] width 14 height 14
